Goal: Transaction & Acquisition: Purchase product/service

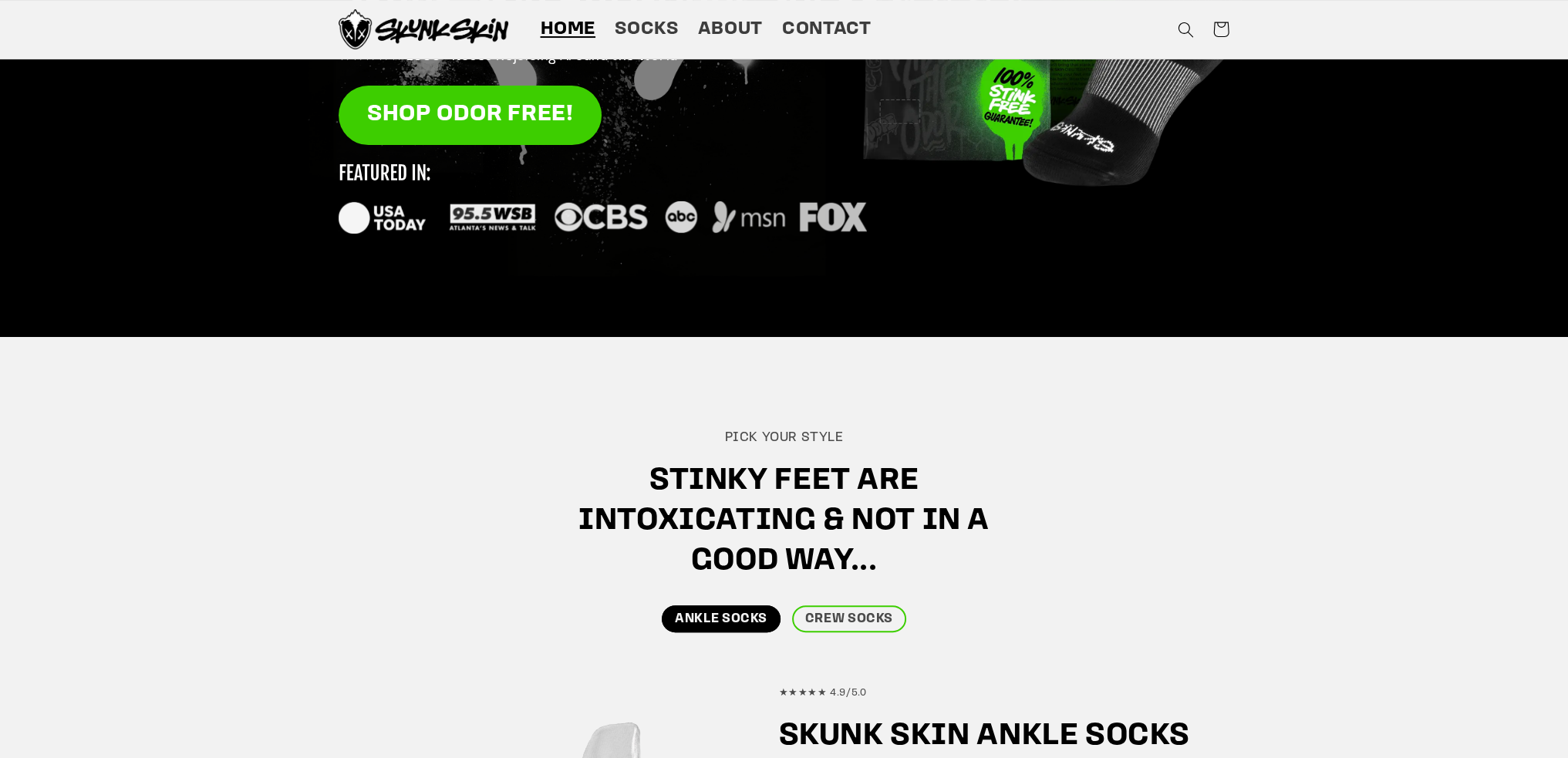
scroll to position [154, 0]
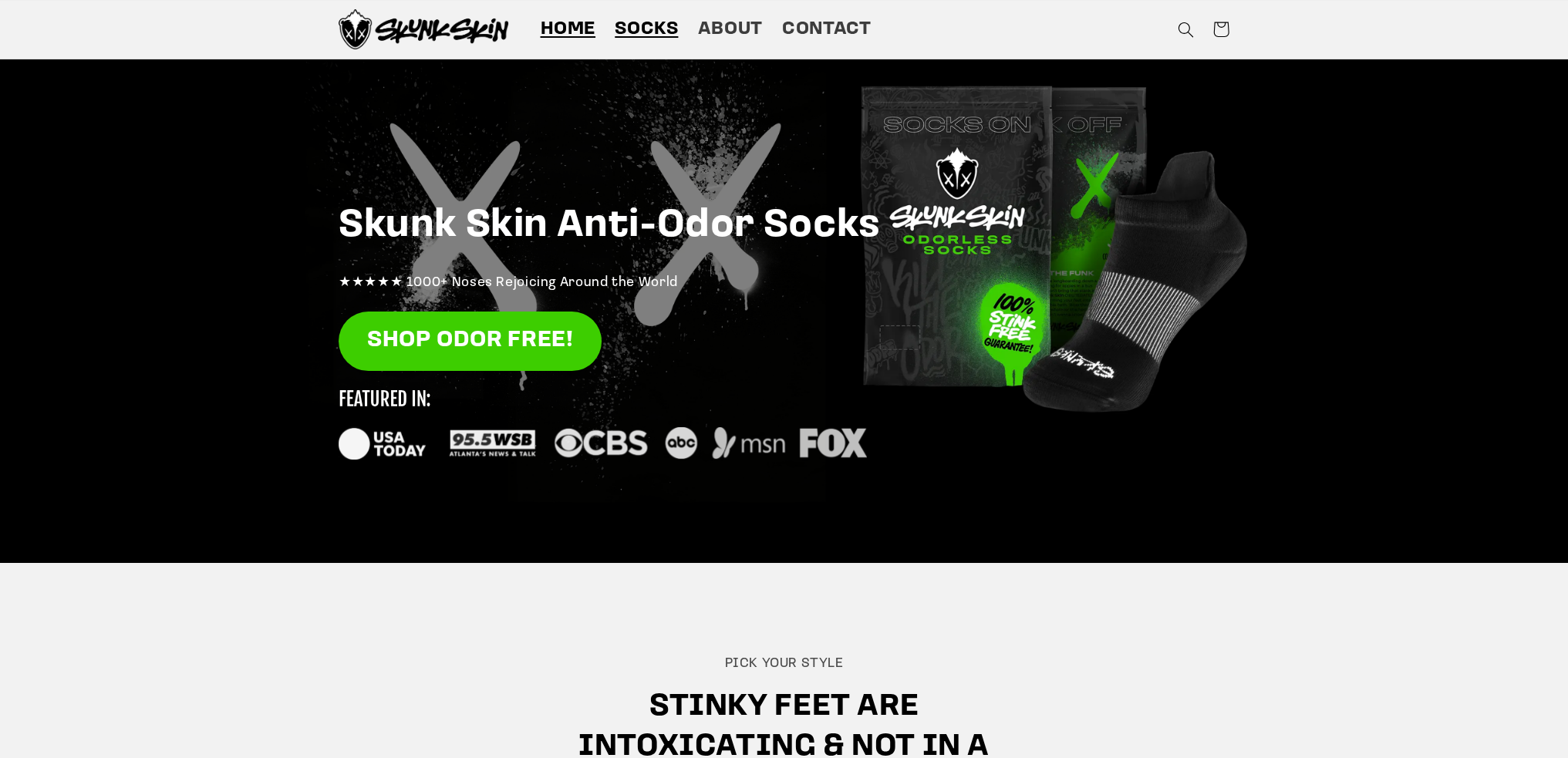
click at [666, 28] on span "Socks" at bounding box center [646, 29] width 64 height 24
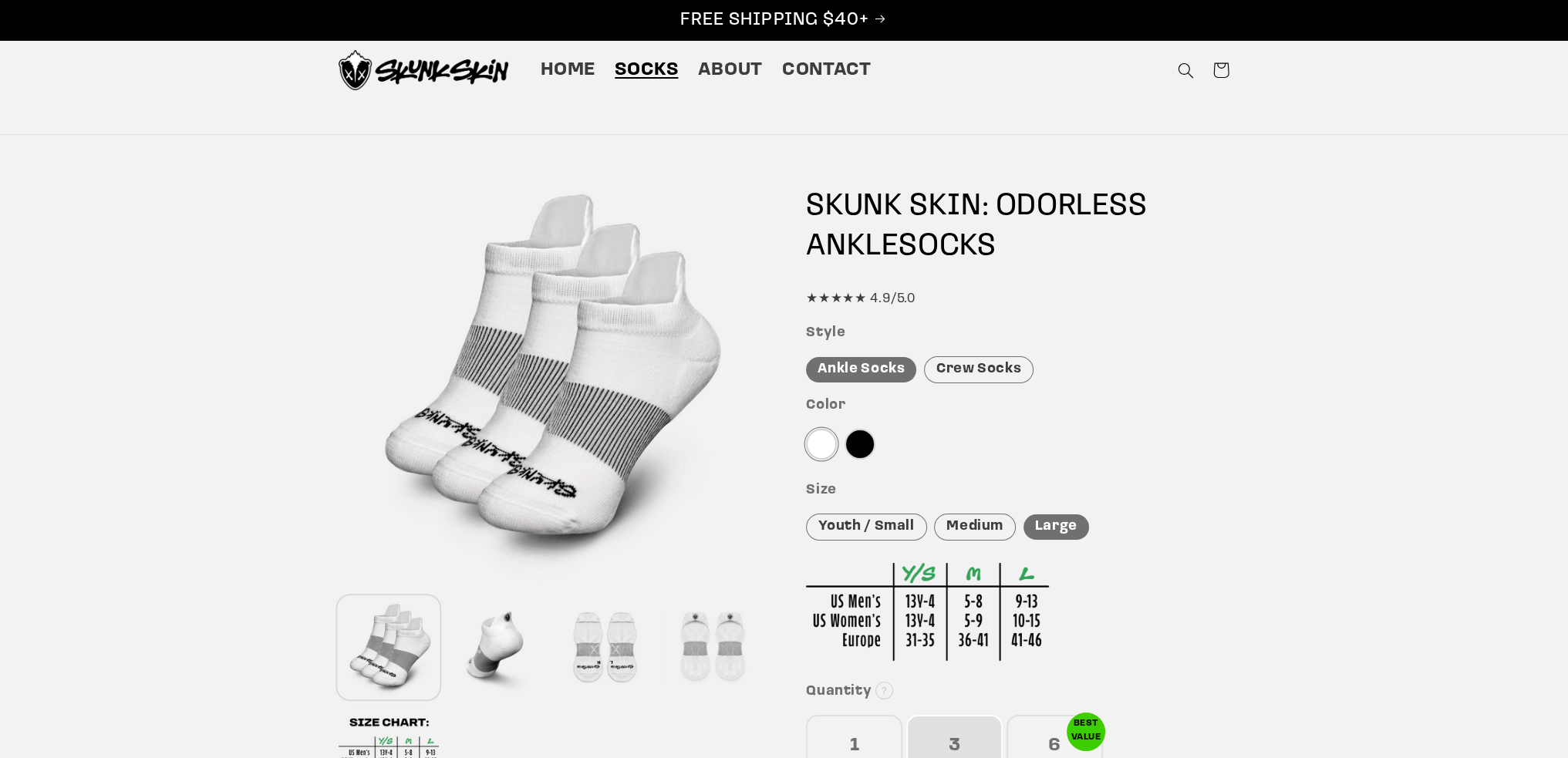
click at [991, 367] on div "Crew Socks" at bounding box center [979, 370] width 109 height 27
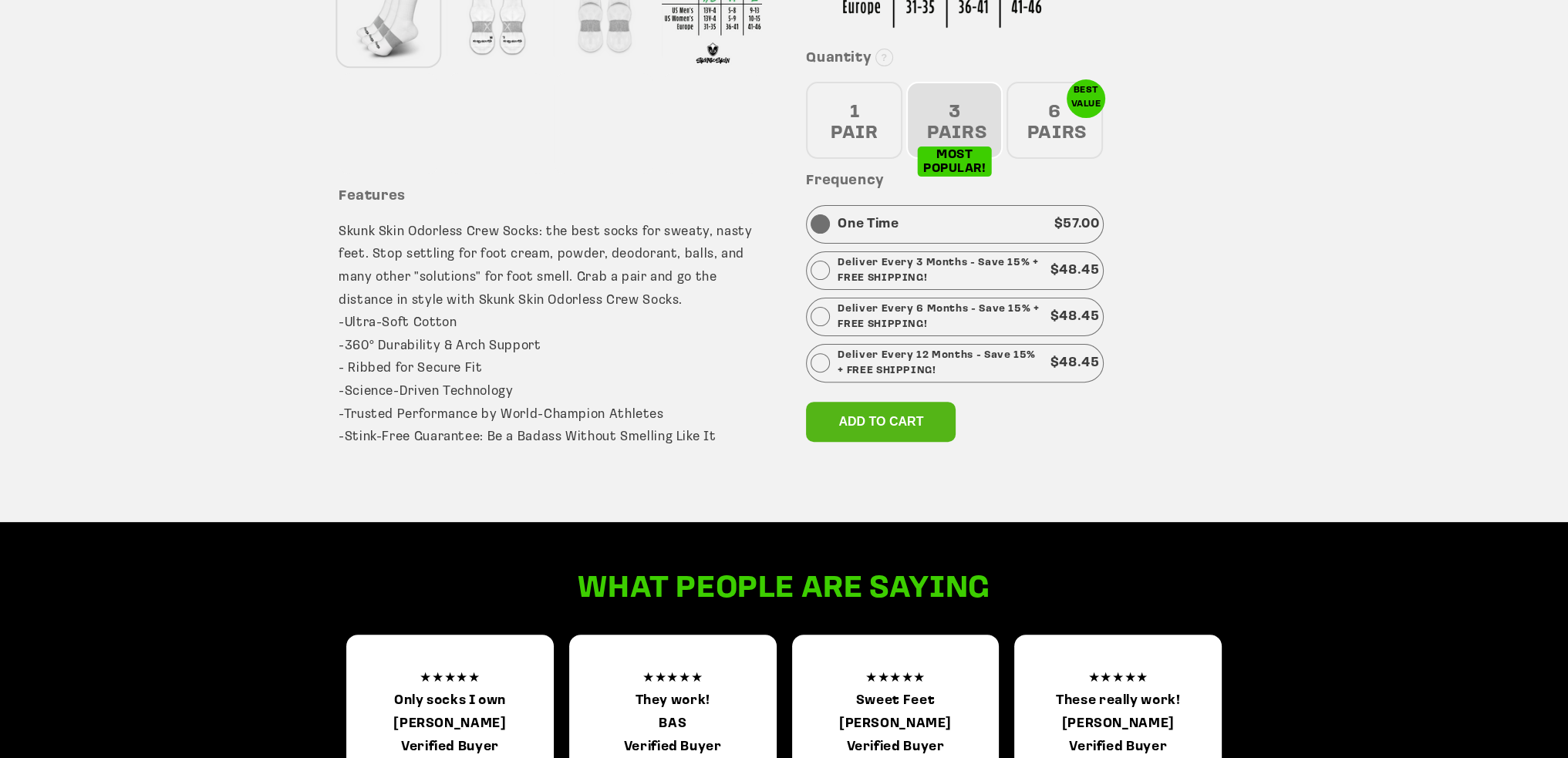
scroll to position [848, 0]
